Goal: Task Accomplishment & Management: Use online tool/utility

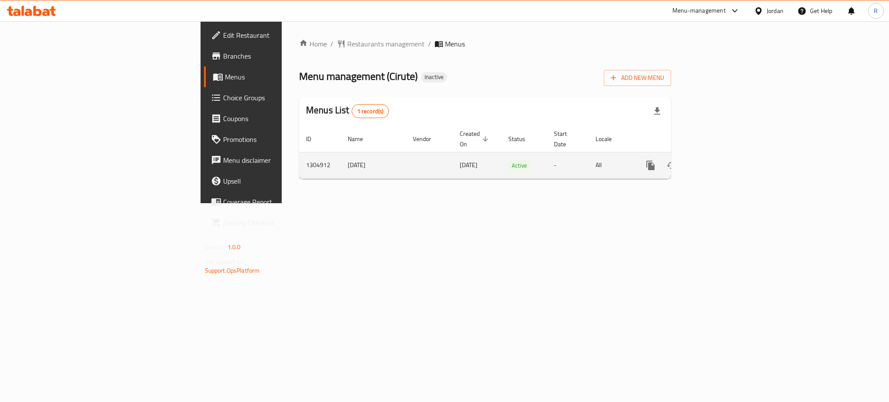
click at [717, 162] on icon "enhanced table" at bounding box center [713, 166] width 8 height 8
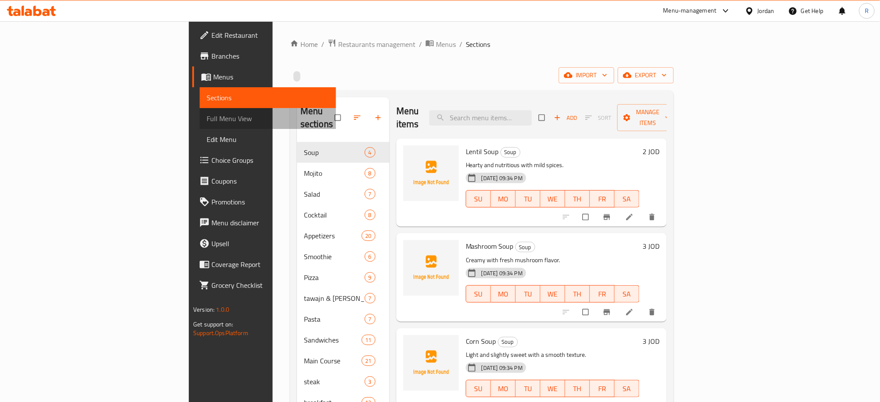
click at [207, 118] on span "Full Menu View" at bounding box center [268, 118] width 122 height 10
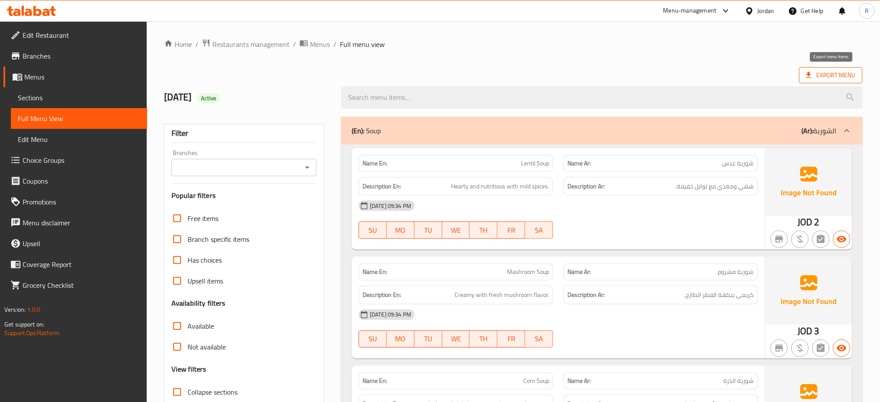
click at [841, 75] on span "Export Menu" at bounding box center [830, 75] width 49 height 11
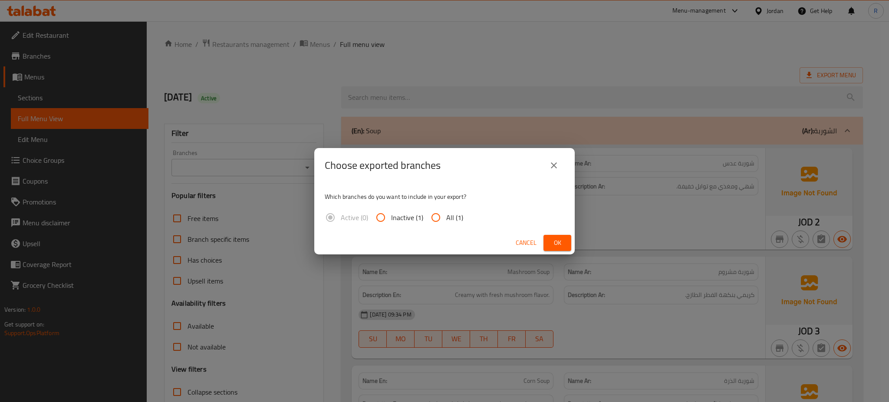
click at [432, 217] on input "All (1)" at bounding box center [436, 217] width 21 height 21
radio input "true"
drag, startPoint x: 551, startPoint y: 241, endPoint x: 497, endPoint y: 230, distance: 55.3
click at [551, 241] on span "Ok" at bounding box center [558, 243] width 14 height 11
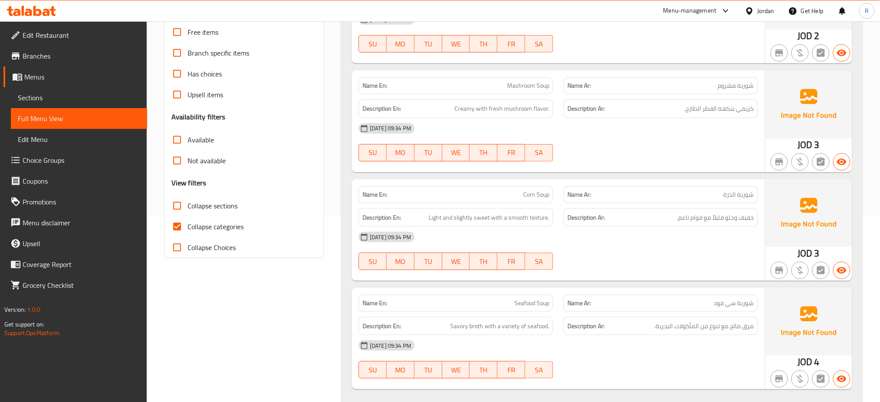
scroll to position [289, 0]
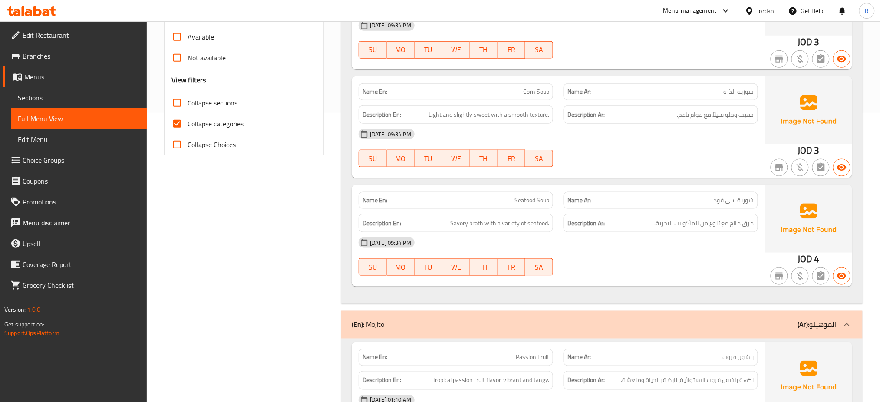
drag, startPoint x: 172, startPoint y: 118, endPoint x: 193, endPoint y: 166, distance: 52.3
click at [172, 117] on input "Collapse categories" at bounding box center [177, 123] width 21 height 21
checkbox input "false"
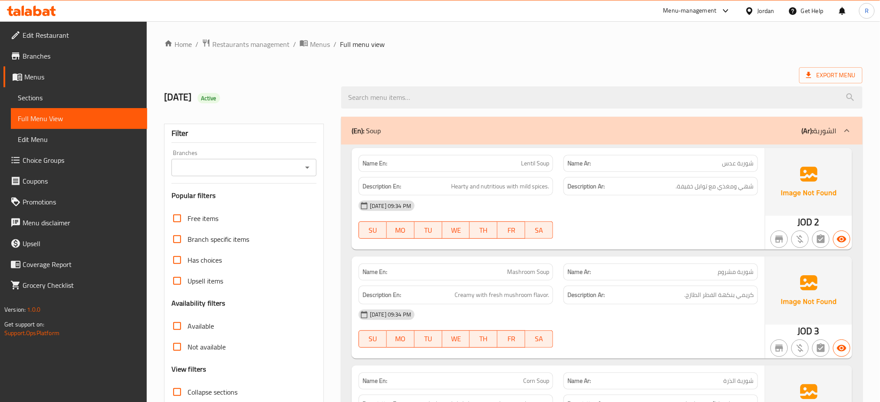
click at [220, 102] on span "Active" at bounding box center [209, 98] width 23 height 8
click at [220, 100] on span "Active" at bounding box center [209, 98] width 23 height 8
